Goal: Navigation & Orientation: Find specific page/section

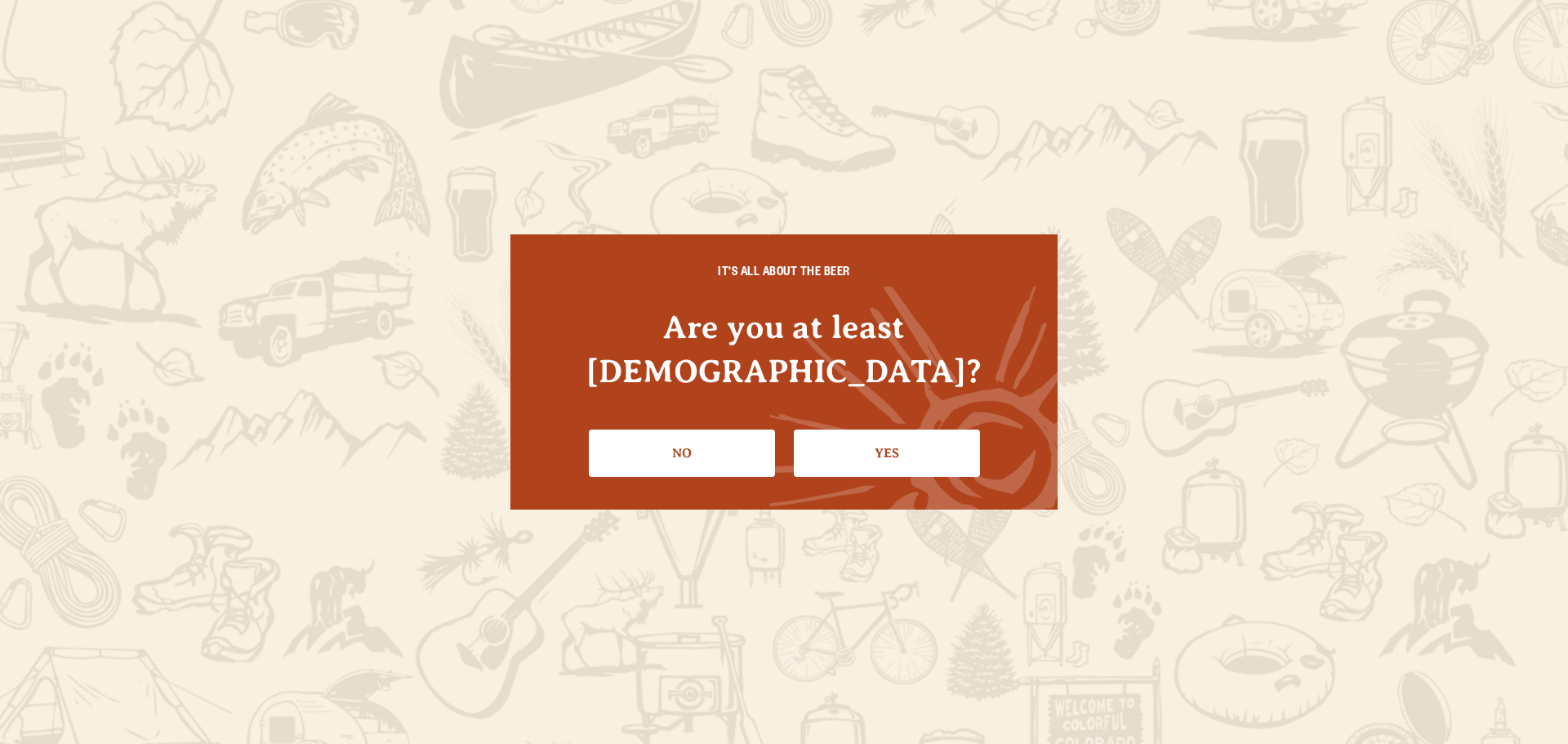
click at [872, 431] on link "Yes" at bounding box center [887, 453] width 186 height 47
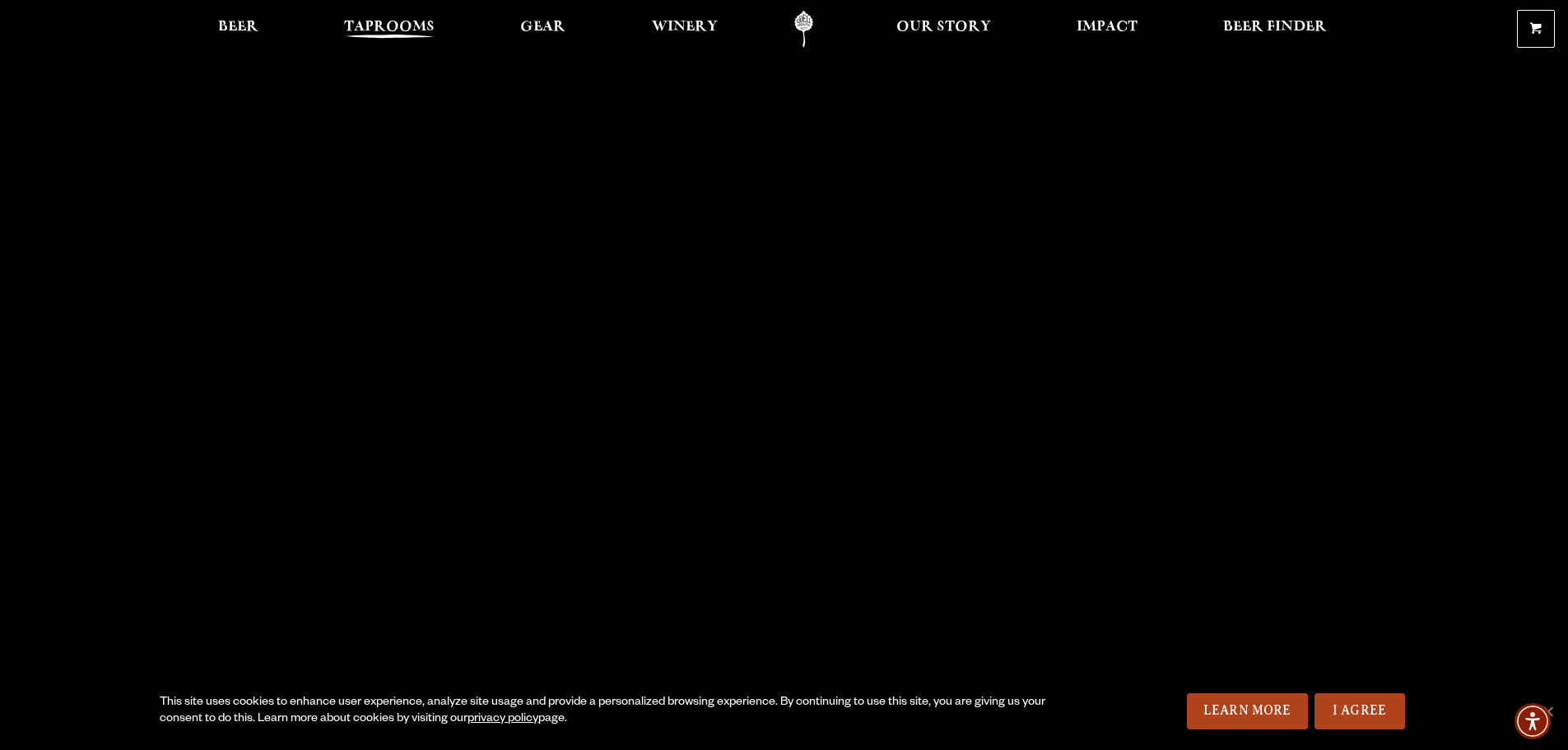
click at [384, 30] on span "Taprooms" at bounding box center [388, 27] width 90 height 13
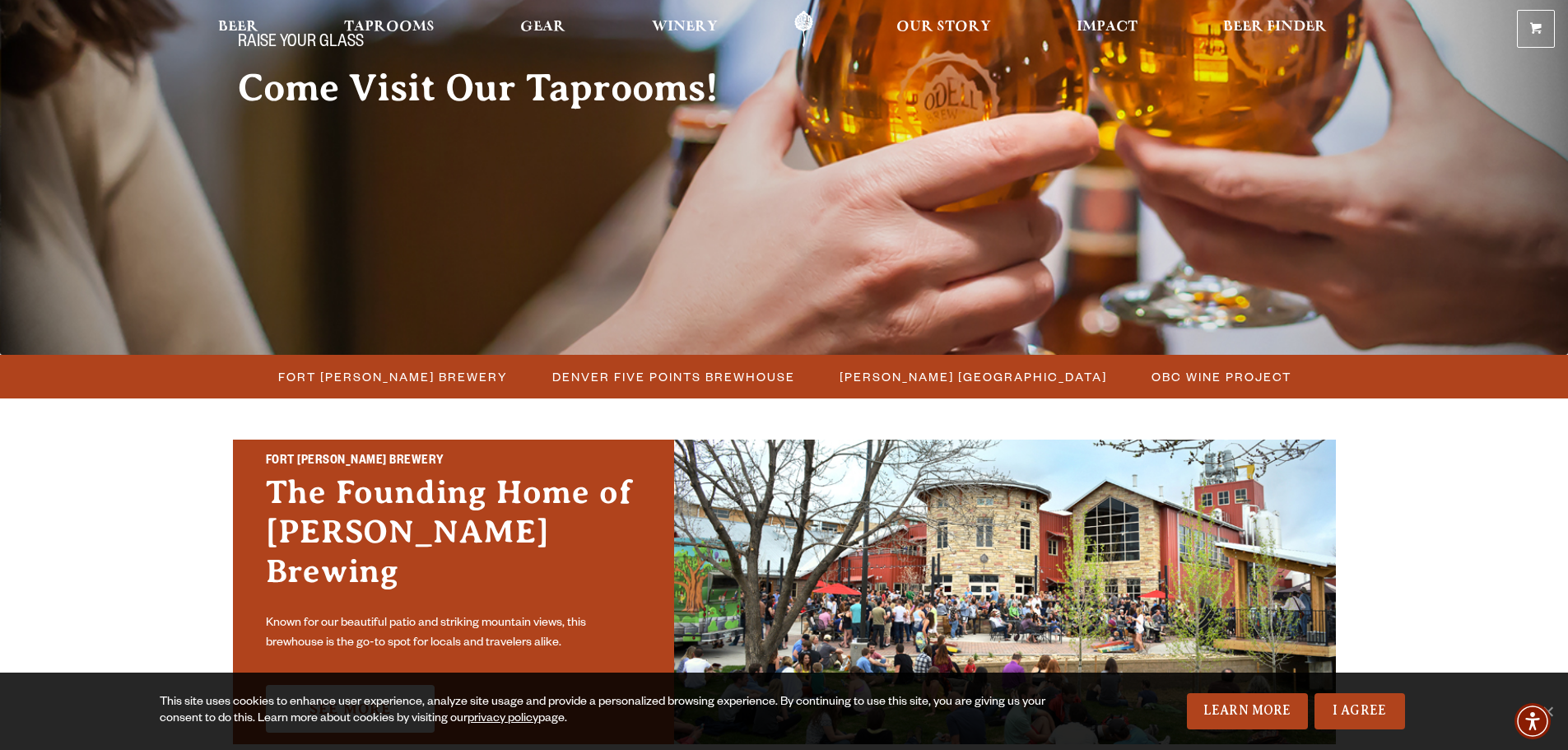
scroll to position [412, 0]
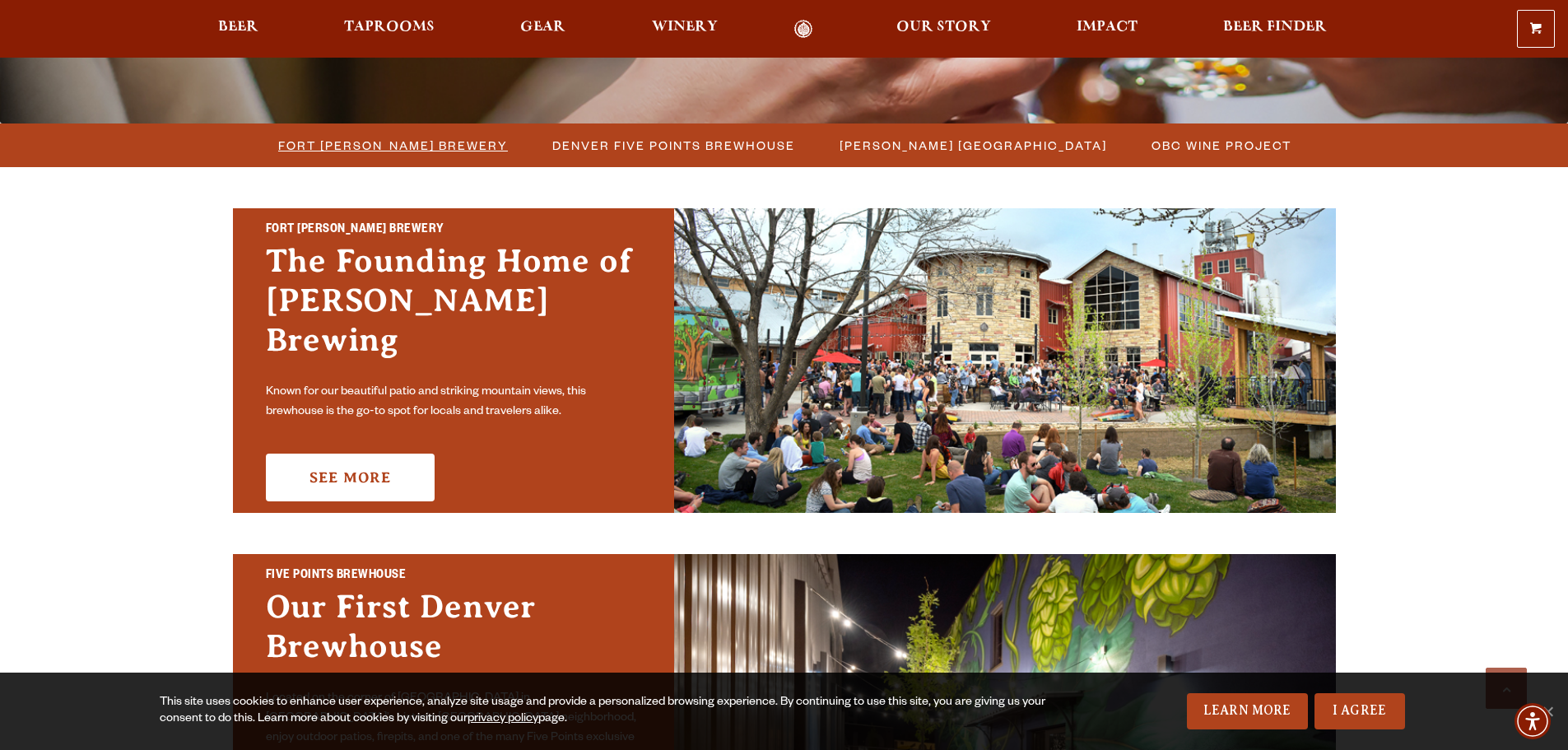
click at [406, 146] on span "Fort [PERSON_NAME] Brewery" at bounding box center [393, 145] width 229 height 24
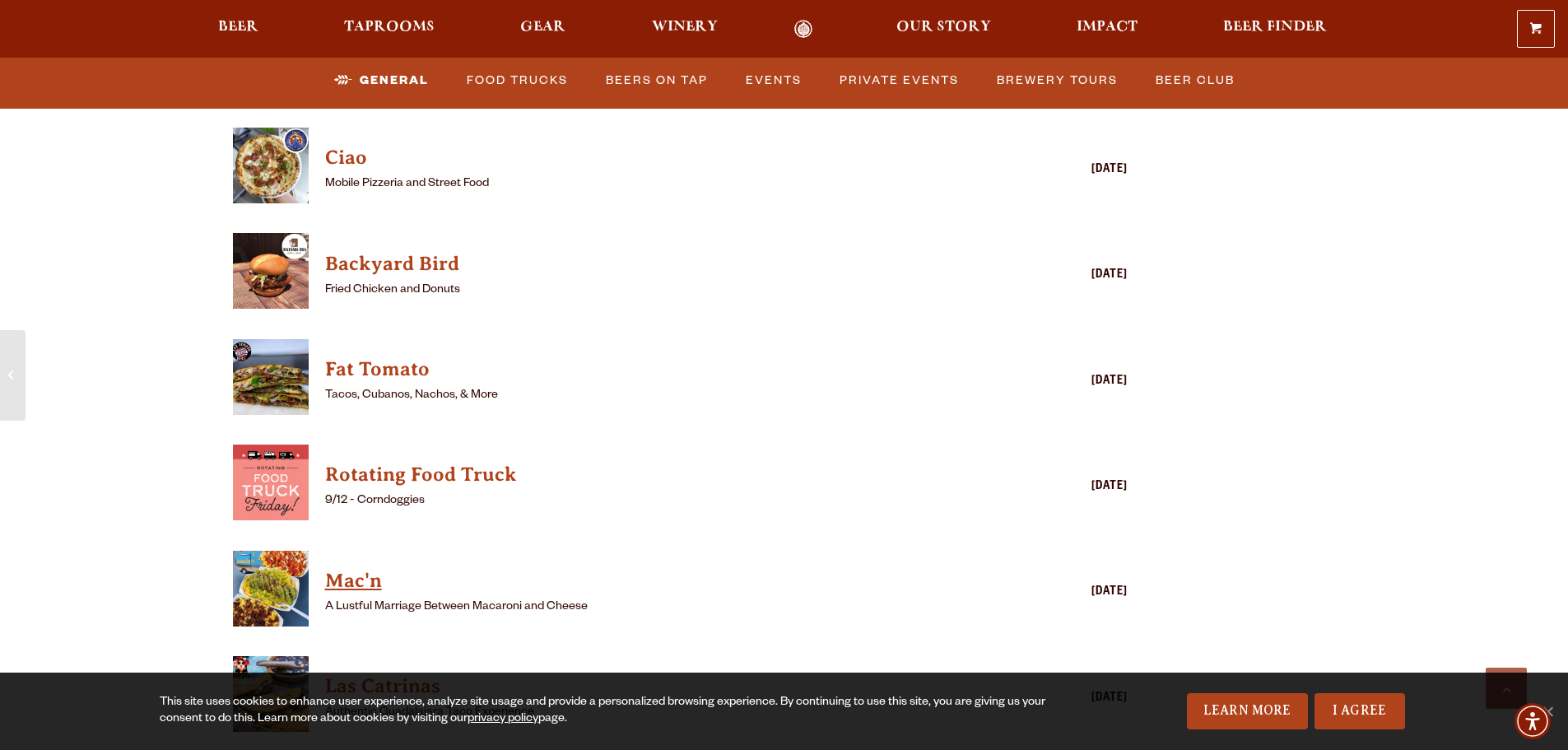
scroll to position [4362, 0]
